Goal: Information Seeking & Learning: Learn about a topic

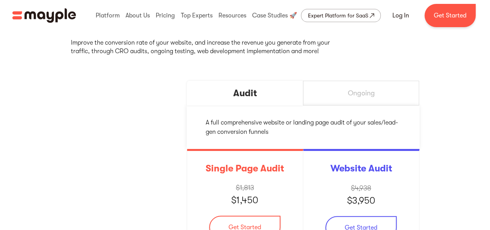
scroll to position [116, 0]
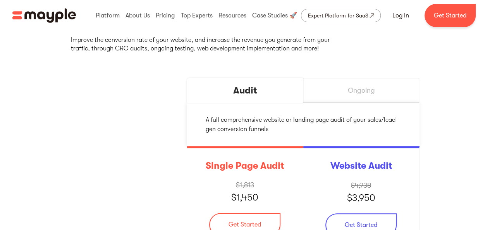
click at [359, 92] on div "Ongoing" at bounding box center [360, 90] width 27 height 9
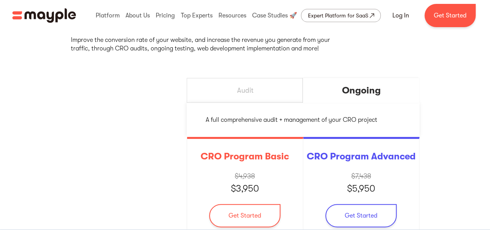
click at [253, 86] on div "Audit" at bounding box center [245, 90] width 116 height 25
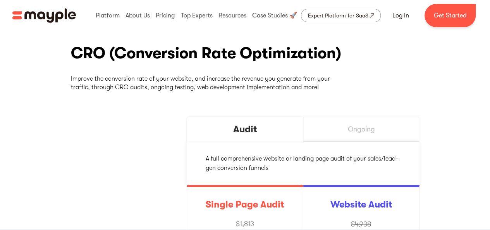
scroll to position [0, 0]
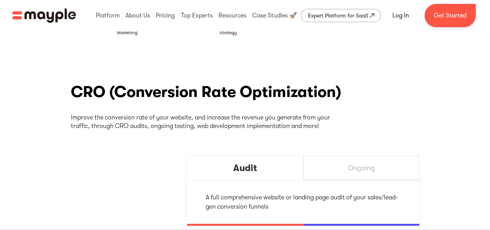
click at [357, 161] on div "Ongoing" at bounding box center [361, 167] width 116 height 25
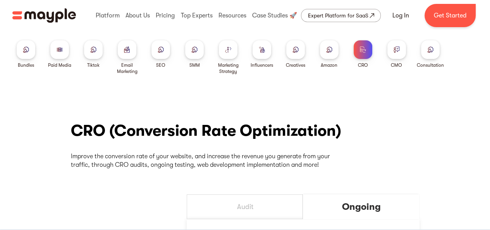
click at [395, 50] on img at bounding box center [396, 49] width 6 height 6
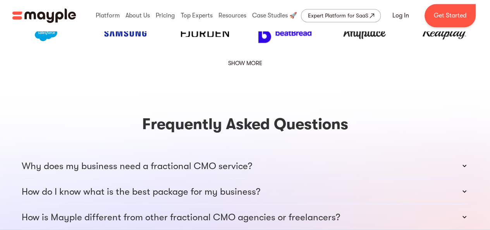
scroll to position [1239, 0]
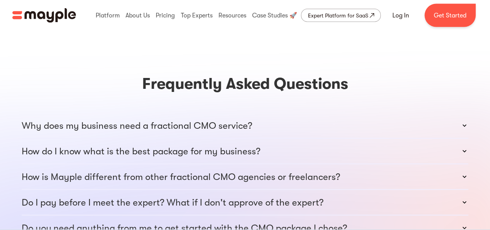
click at [242, 119] on p "Why does my business need a fractional CMO service?" at bounding box center [137, 125] width 230 height 12
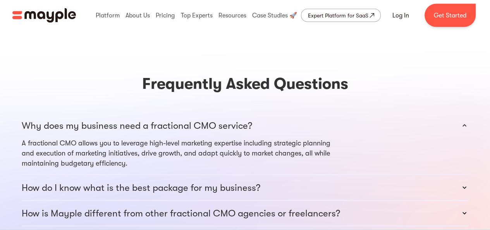
click at [242, 119] on p "Why does my business need a fractional CMO service?" at bounding box center [137, 125] width 230 height 12
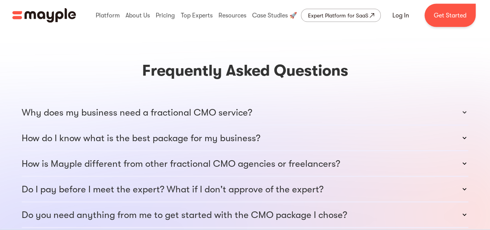
scroll to position [1316, 0]
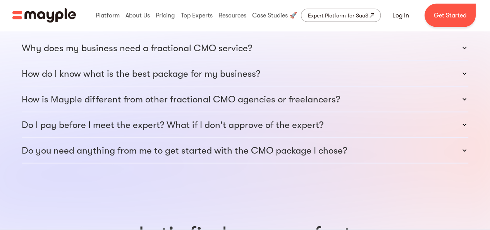
click at [105, 93] on p "How is Mayple different from other fractional CMO agencies or freelancers?" at bounding box center [181, 99] width 318 height 12
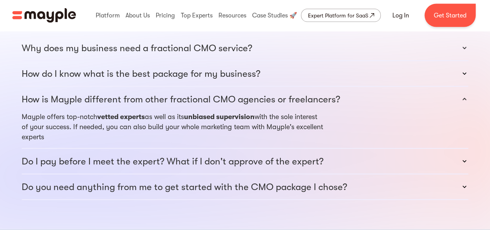
click at [163, 93] on p "How is Mayple different from other fractional CMO agencies or freelancers?" at bounding box center [181, 99] width 318 height 12
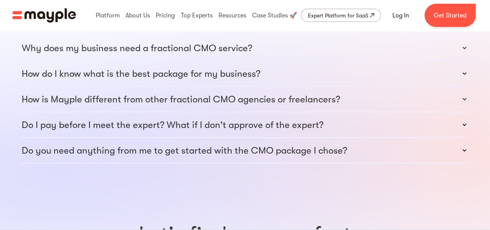
click at [199, 118] on p "Do I pay before I meet the expert? What if I don't approve of the expert?" at bounding box center [173, 124] width 302 height 12
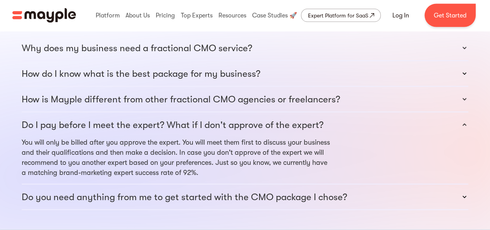
click at [199, 118] on p "Do I pay before I meet the expert? What if I don't approve of the expert?" at bounding box center [173, 124] width 302 height 12
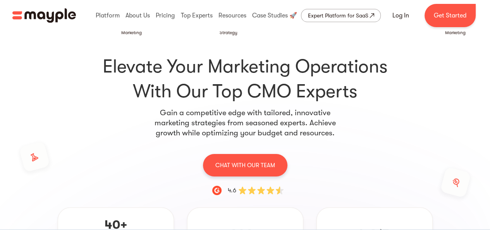
scroll to position [0, 0]
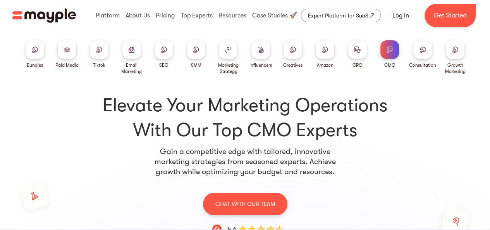
click at [39, 47] on div at bounding box center [35, 49] width 19 height 19
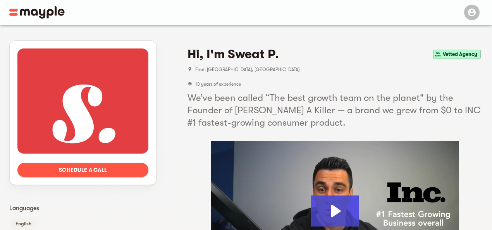
scroll to position [77, 0]
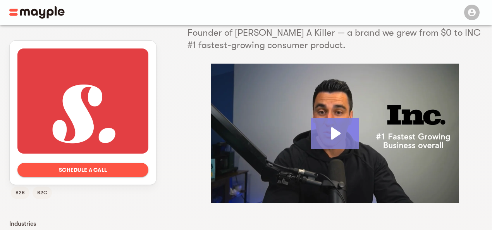
click at [341, 135] on icon "Play Video: Sweat Pants Agency" at bounding box center [335, 133] width 48 height 31
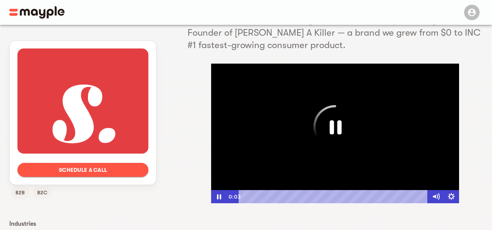
click at [411, 144] on div at bounding box center [335, 132] width 248 height 139
click at [395, 141] on div at bounding box center [335, 132] width 248 height 139
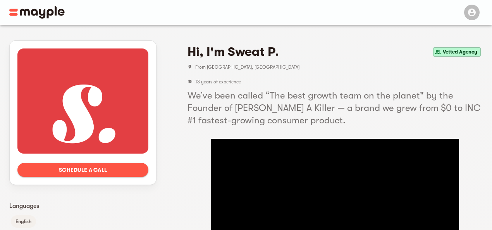
scroll to position [0, 0]
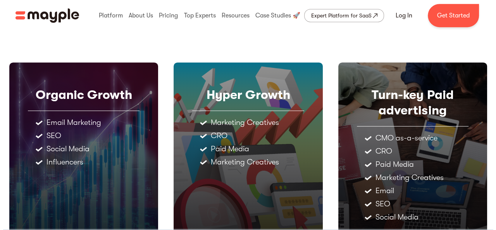
scroll to position [447, 0]
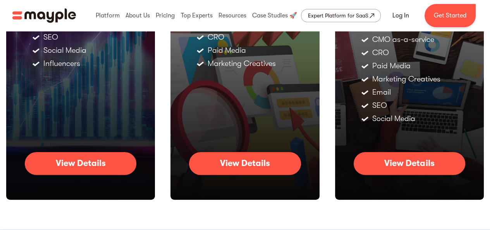
click at [105, 161] on div "View Details" at bounding box center [81, 163] width 50 height 10
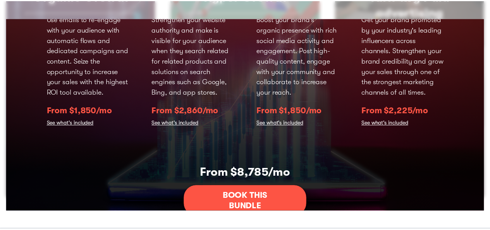
scroll to position [0, 0]
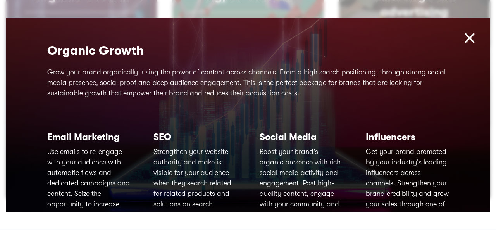
click at [462, 38] on img at bounding box center [469, 38] width 17 height 17
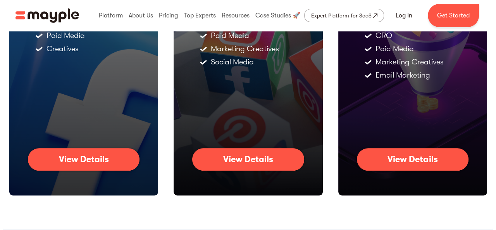
scroll to position [176, 0]
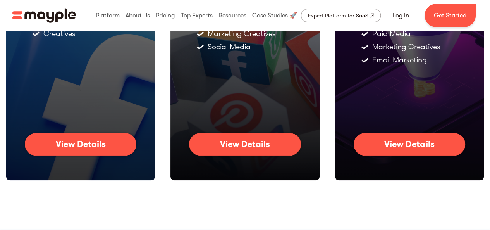
click at [401, 146] on div "View Details" at bounding box center [409, 144] width 50 height 10
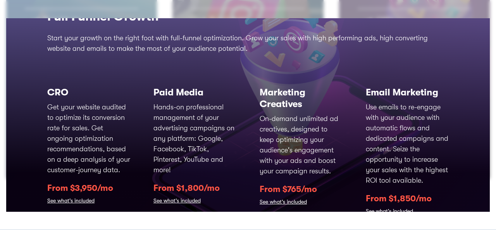
scroll to position [39, 0]
